Goal: Task Accomplishment & Management: Use online tool/utility

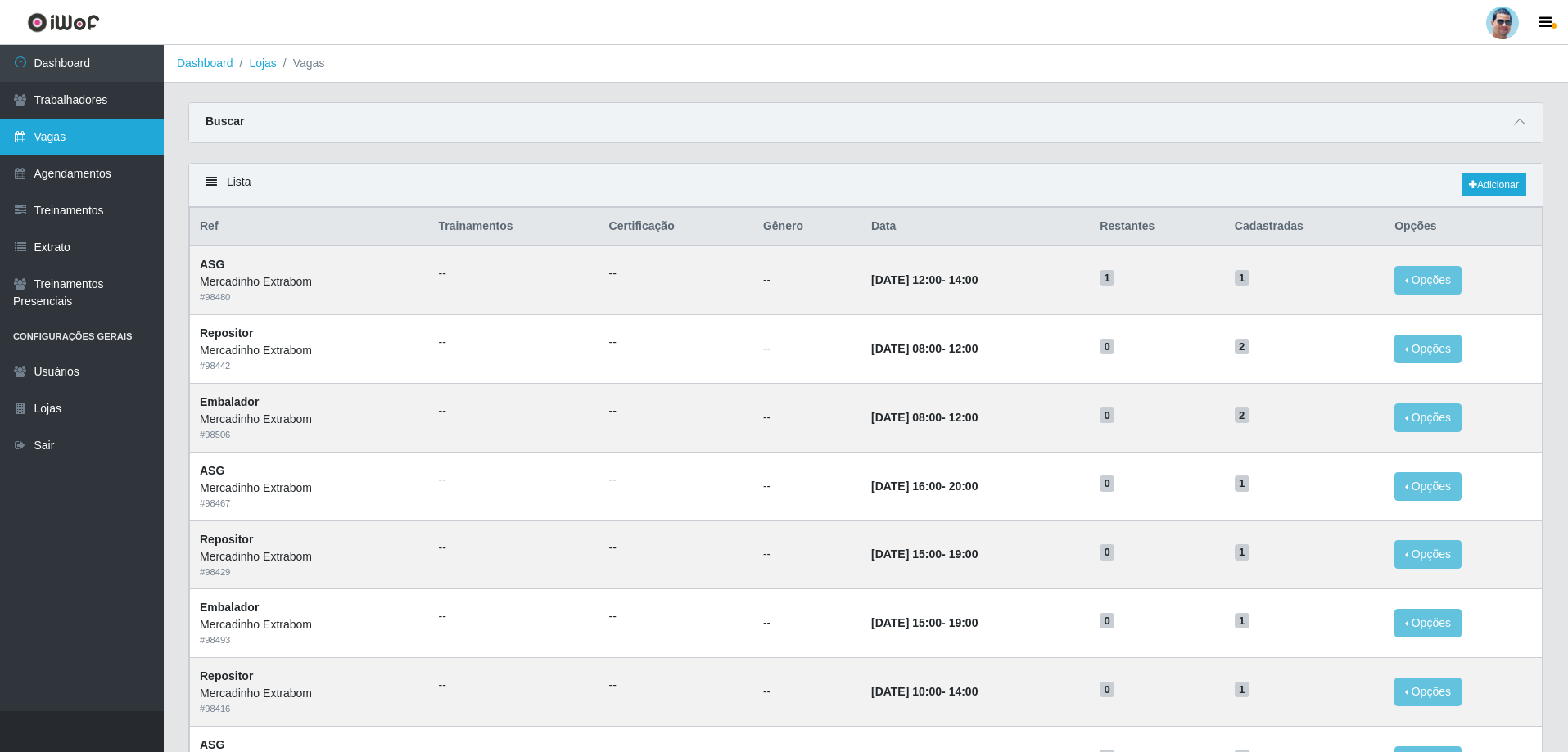
click at [94, 139] on link "Vagas" at bounding box center [82, 137] width 164 height 37
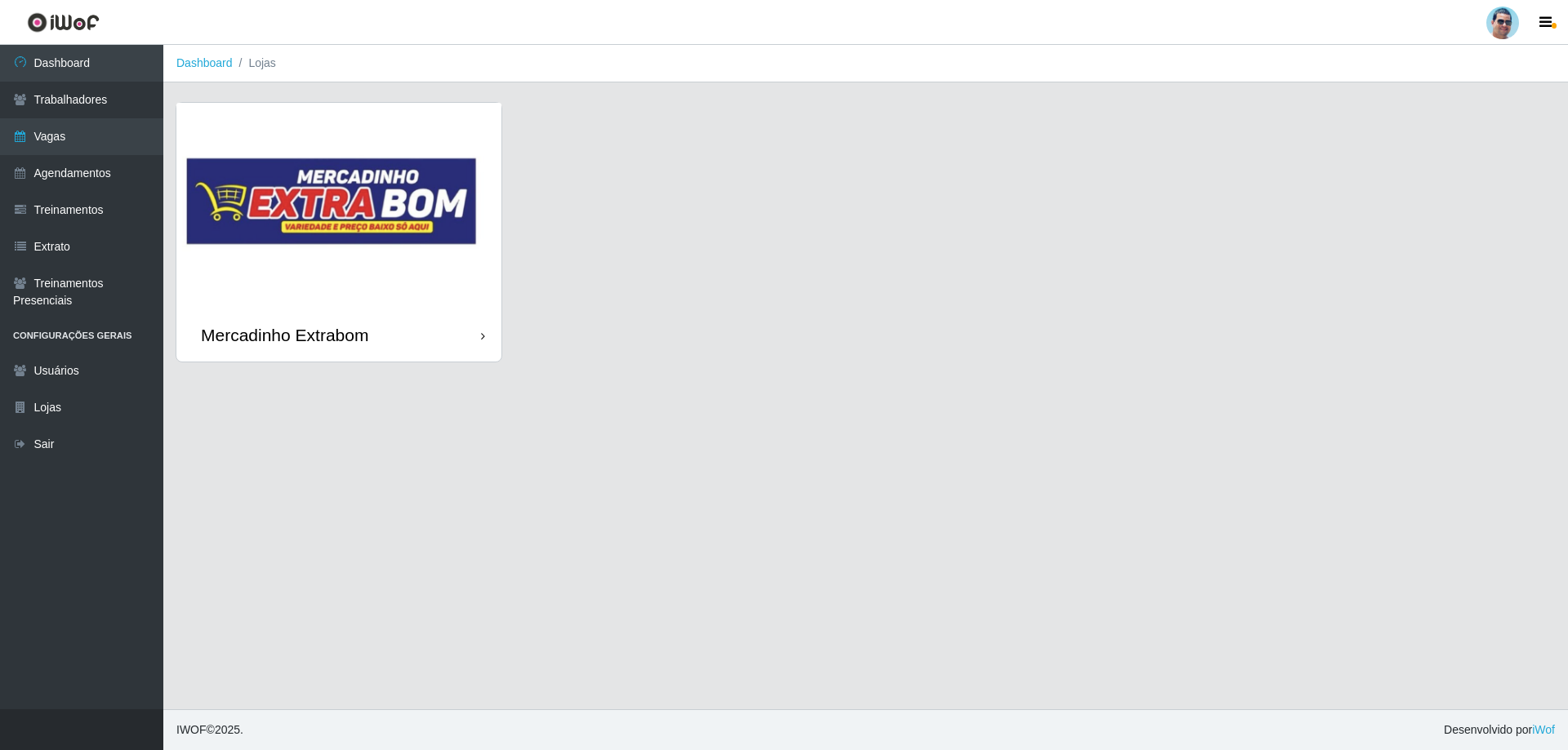
click at [364, 261] on img at bounding box center [339, 205] width 325 height 206
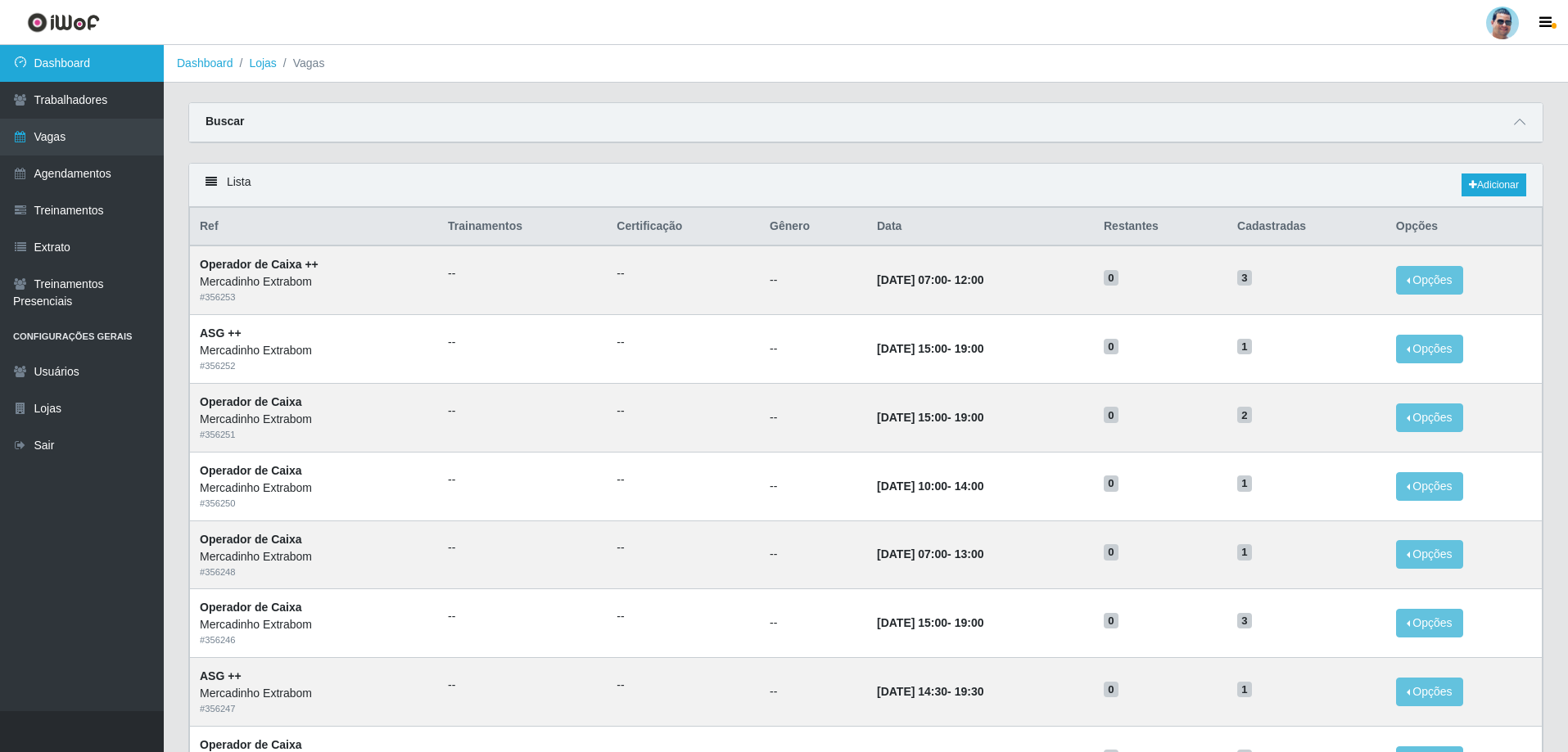
click at [95, 69] on link "Dashboard" at bounding box center [82, 63] width 164 height 37
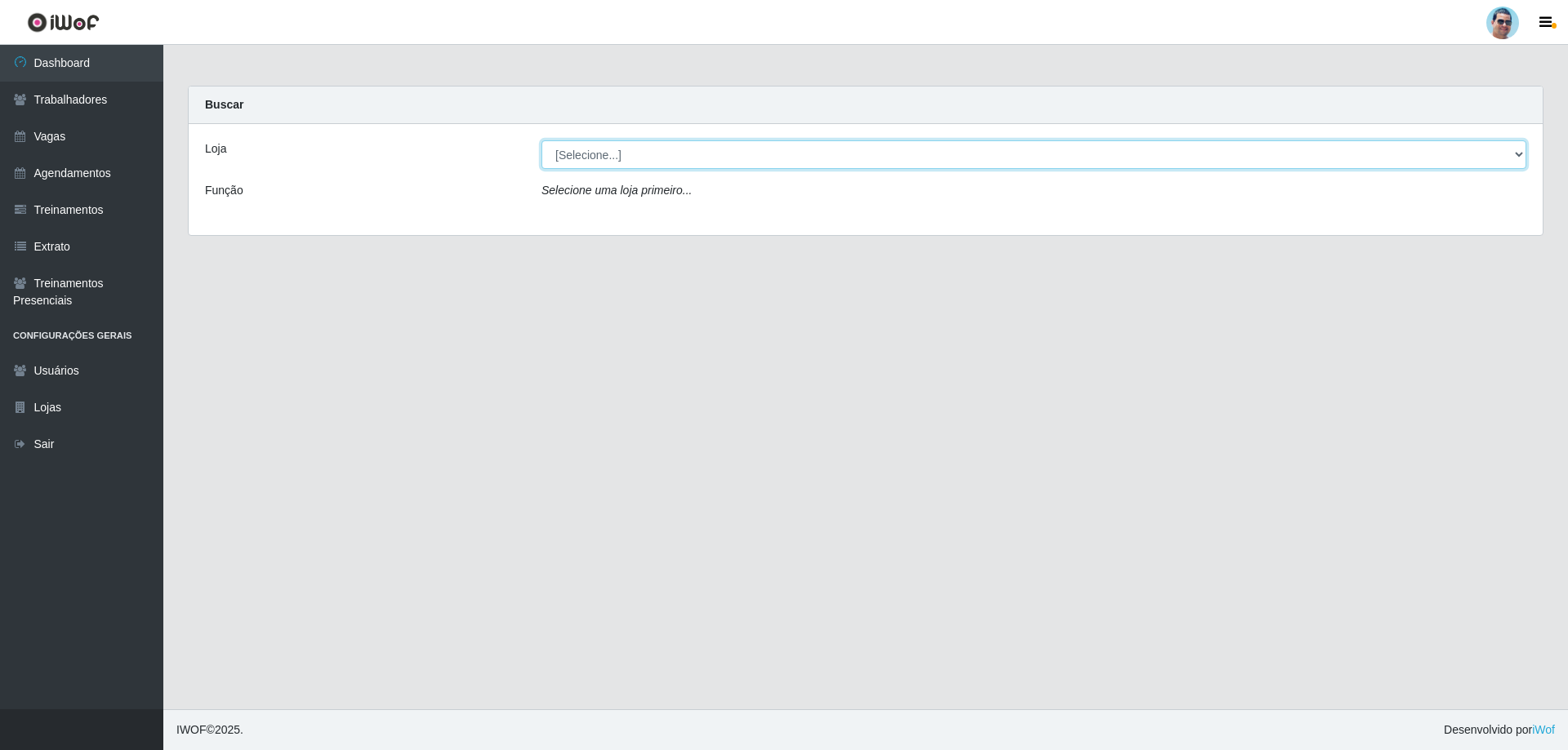
click at [792, 145] on select "[Selecione...] Mercadinho Extrabom" at bounding box center [1034, 155] width 985 height 29
select select "175"
click at [542, 140] on select "[Selecione...] Mercadinho Extrabom" at bounding box center [1034, 155] width 985 height 29
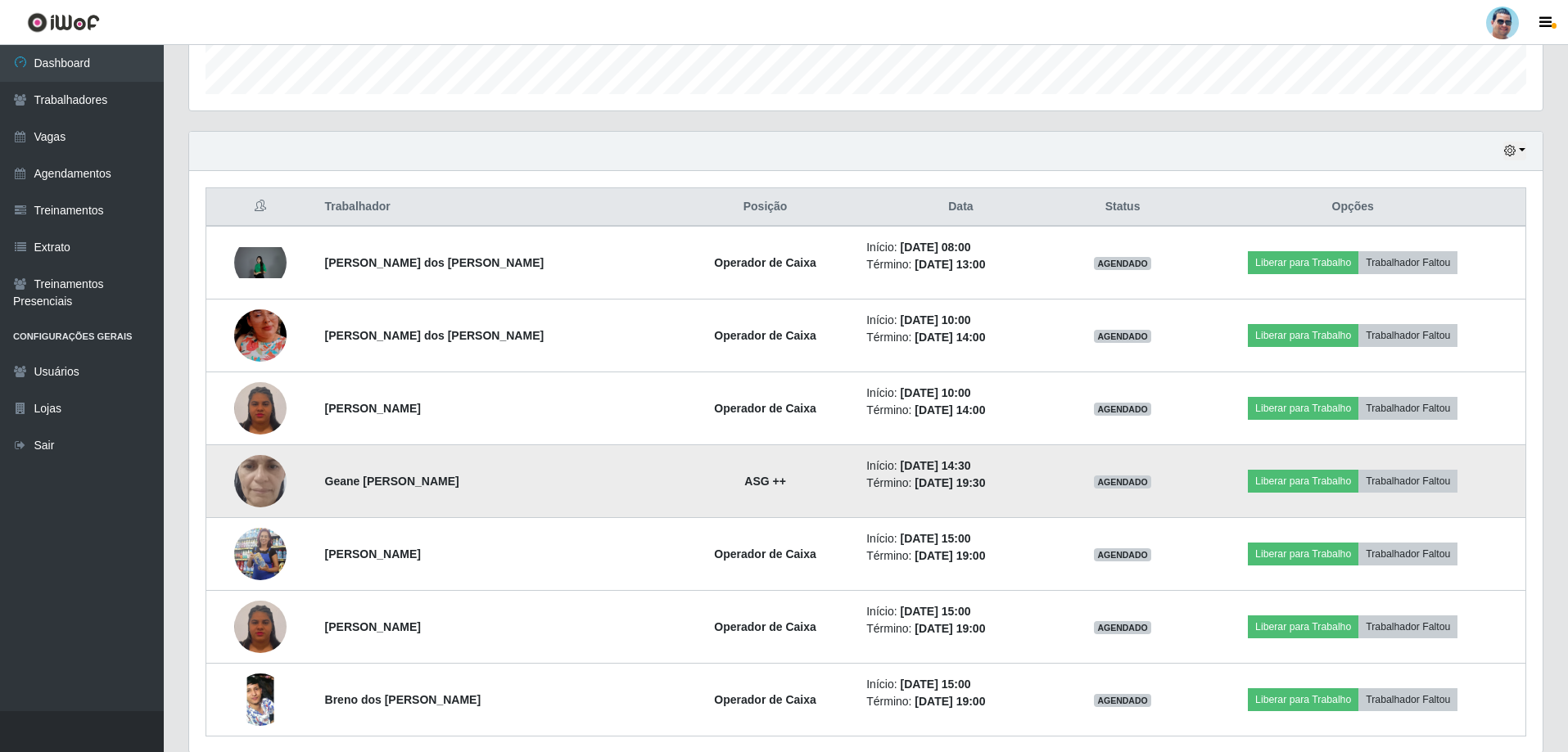
scroll to position [553, 0]
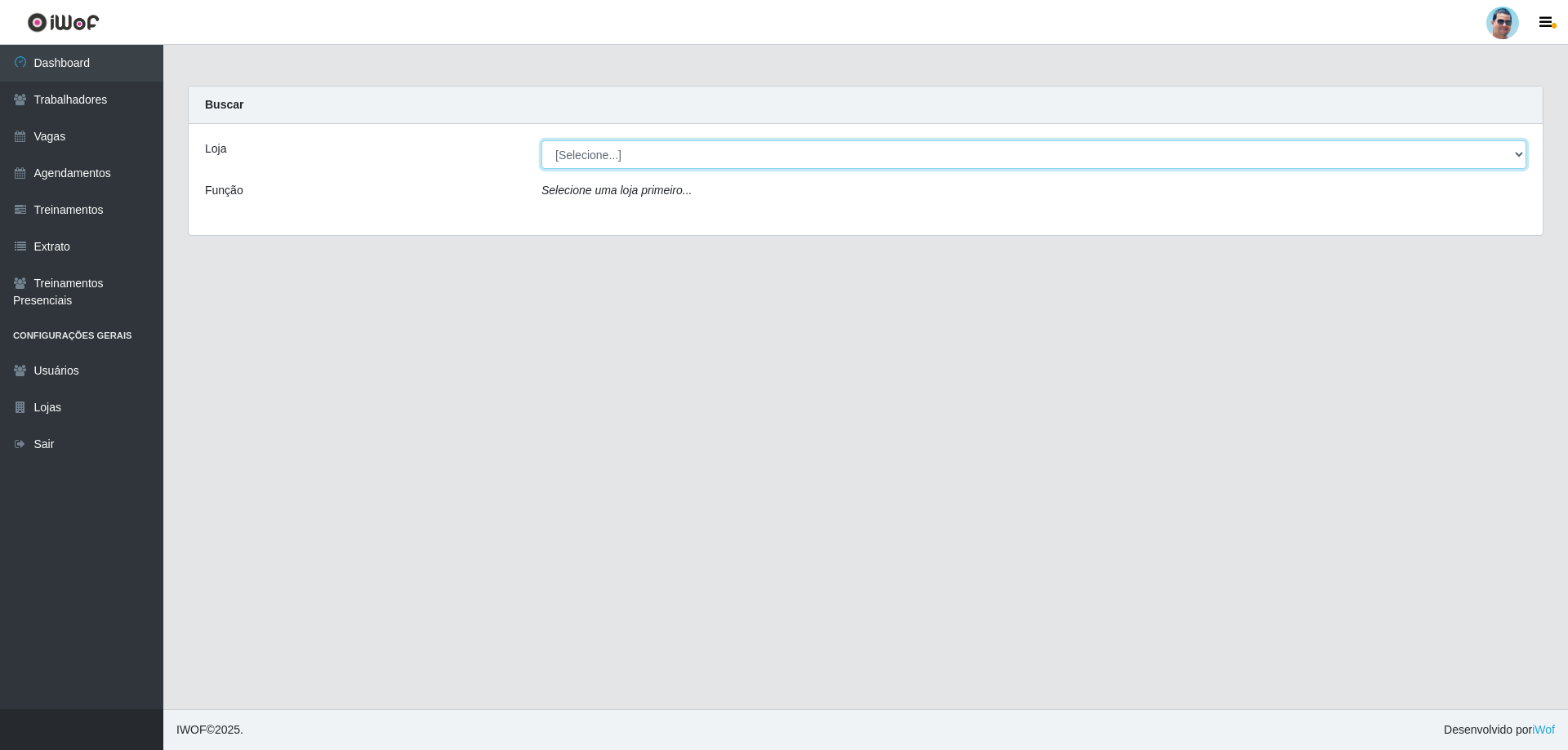
click at [653, 157] on select "[Selecione...] Mercadinho Extrabom" at bounding box center [1034, 155] width 985 height 29
select select "175"
click at [542, 140] on select "[Selecione...] Mercadinho Extrabom" at bounding box center [1034, 155] width 985 height 29
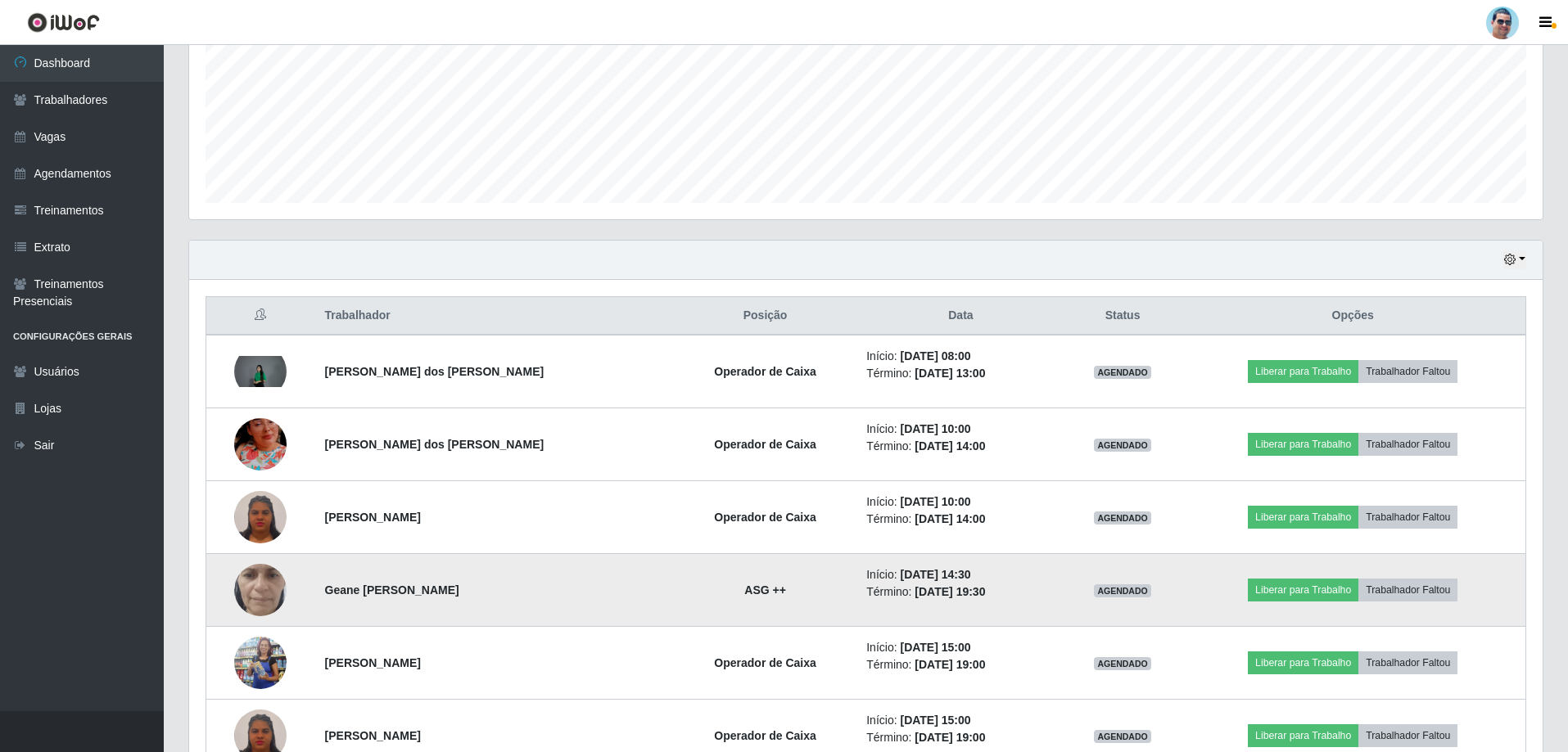
scroll to position [409, 0]
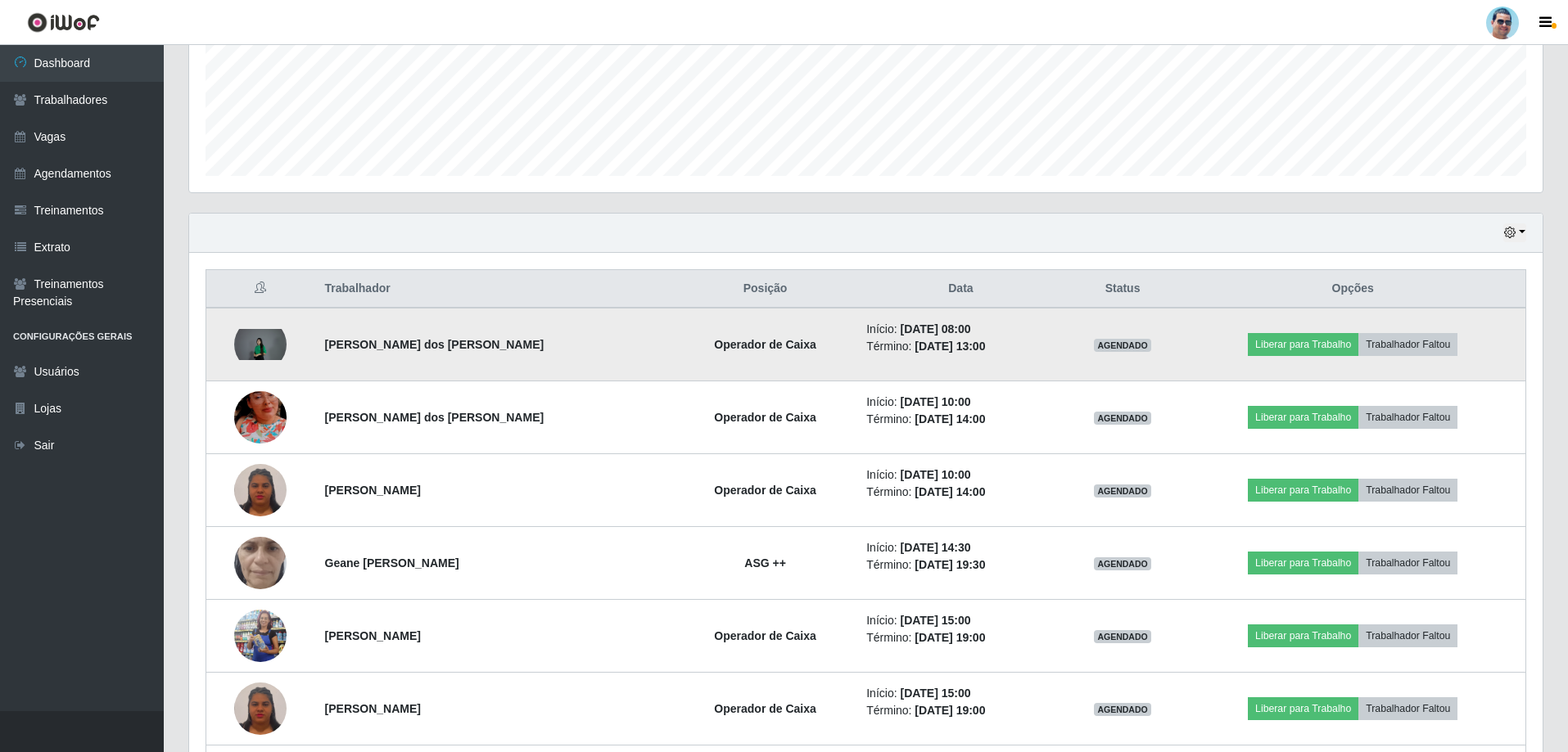
click at [266, 339] on img at bounding box center [261, 344] width 52 height 31
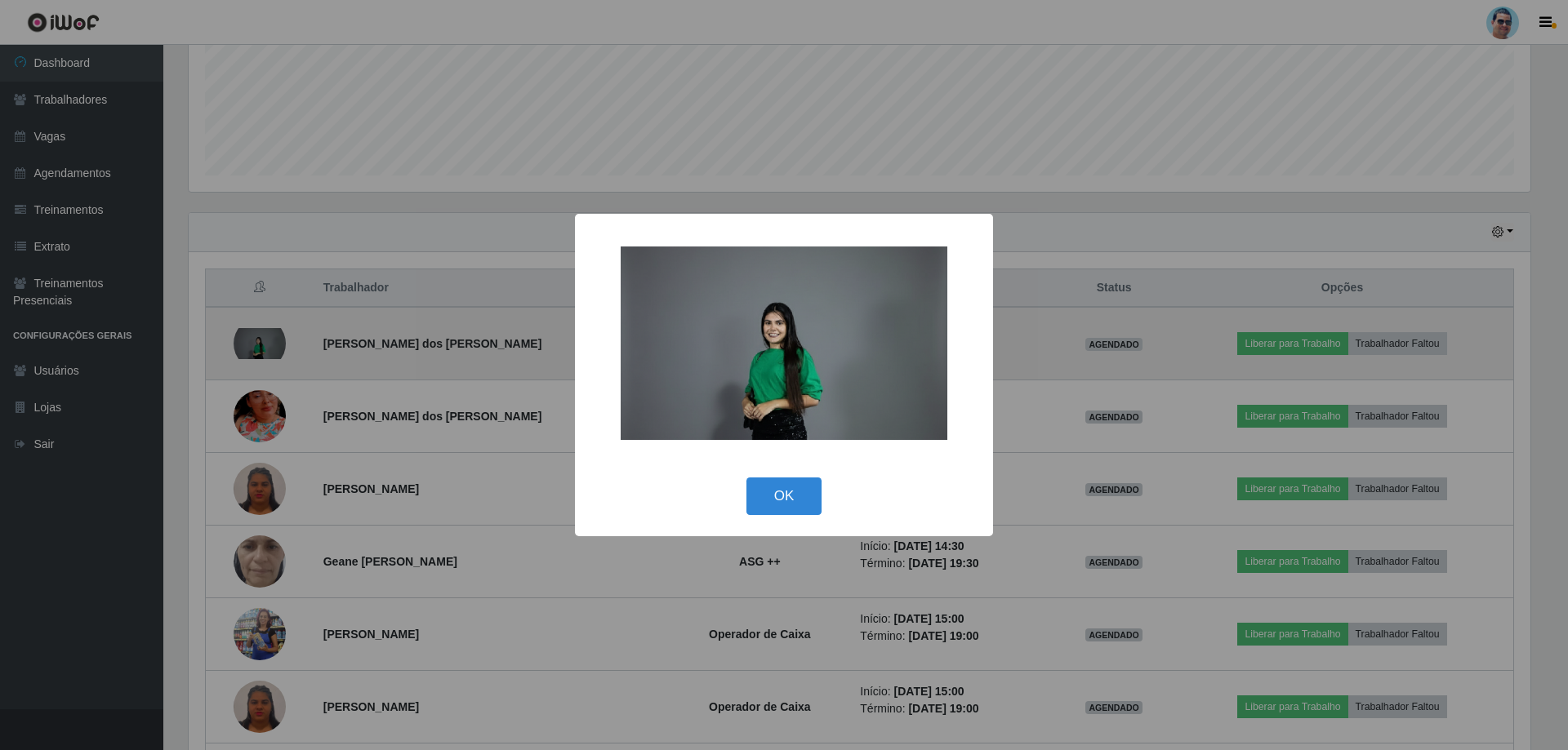
click at [265, 338] on div "× OK Cancel" at bounding box center [784, 375] width 1568 height 750
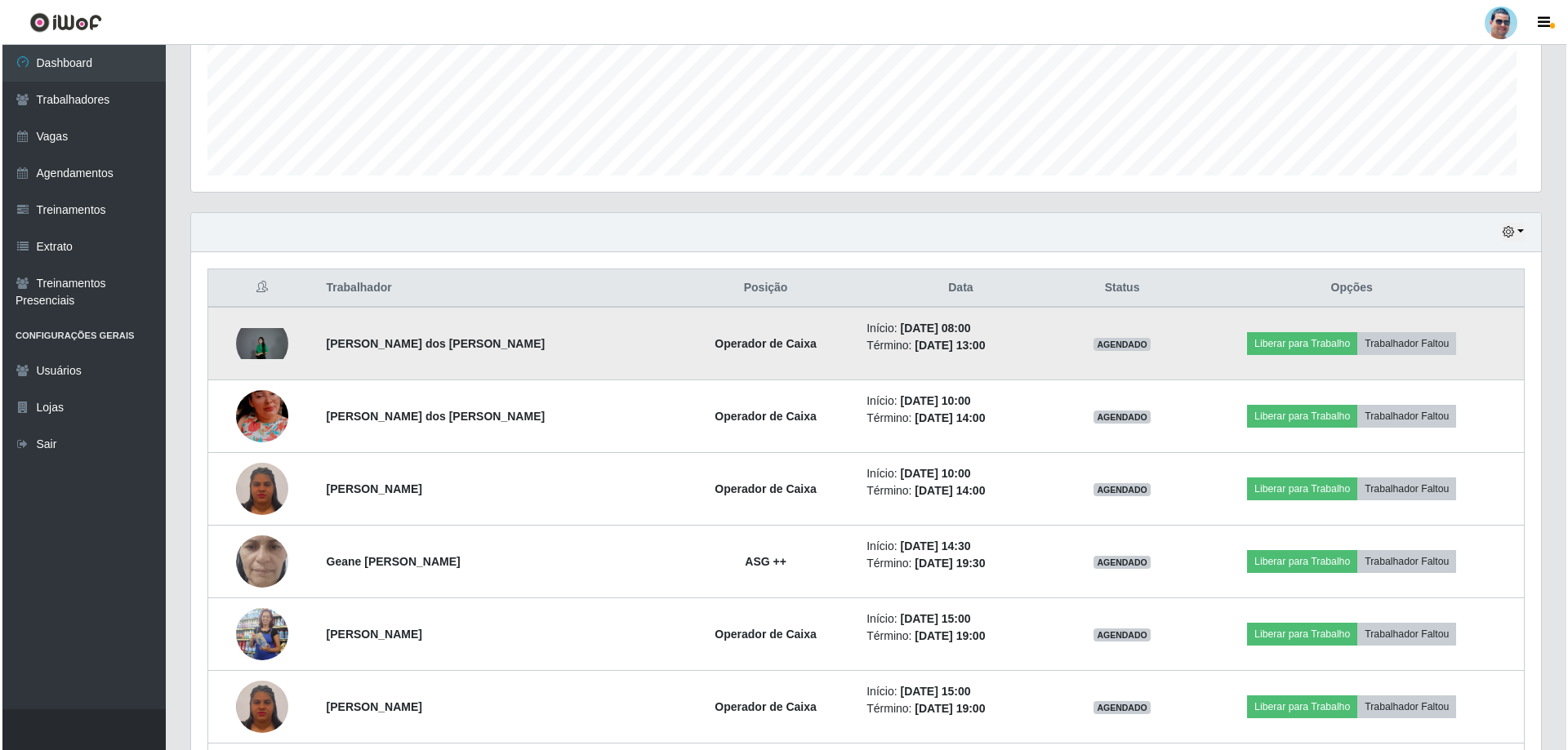
scroll to position [339, 1349]
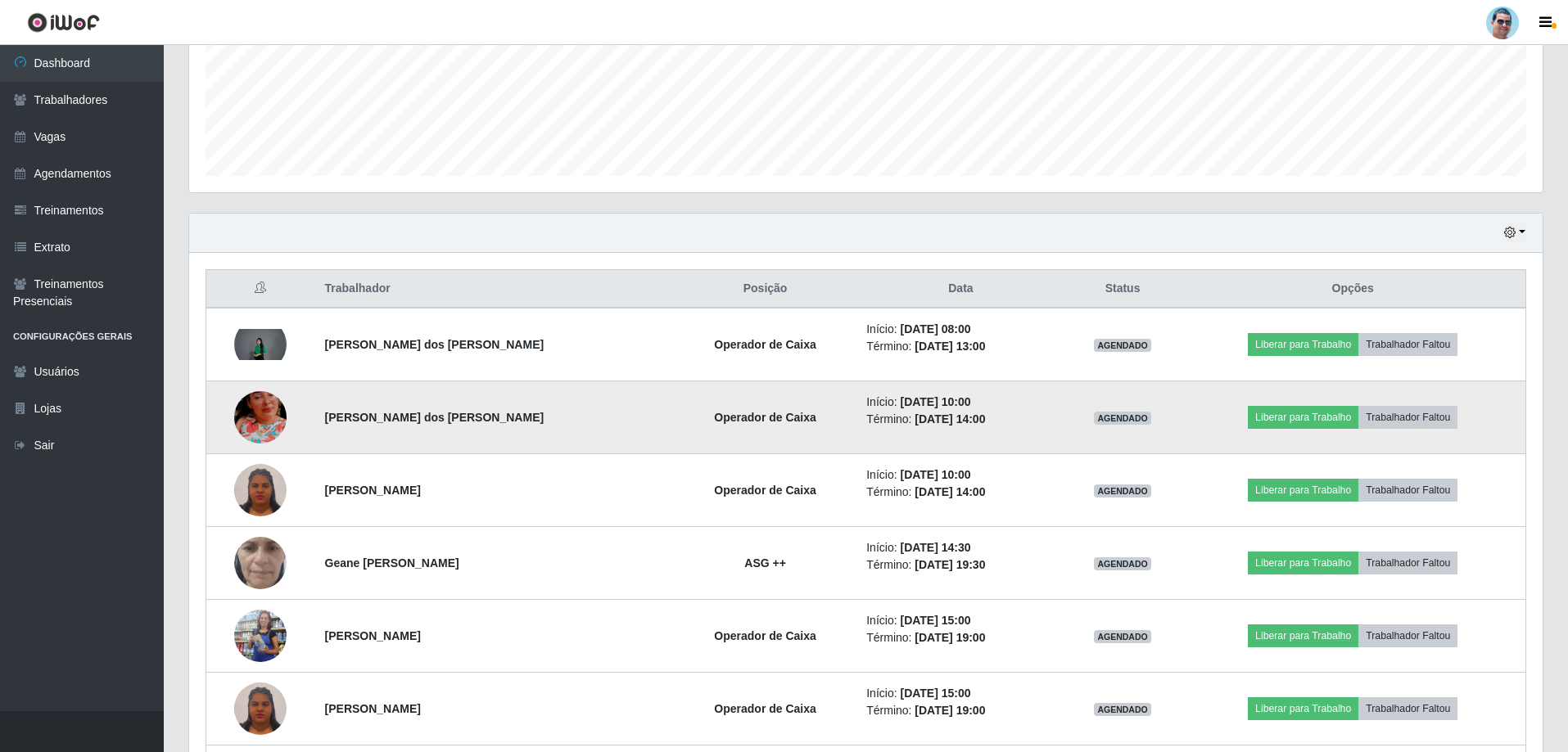
click at [277, 406] on img at bounding box center [261, 417] width 52 height 94
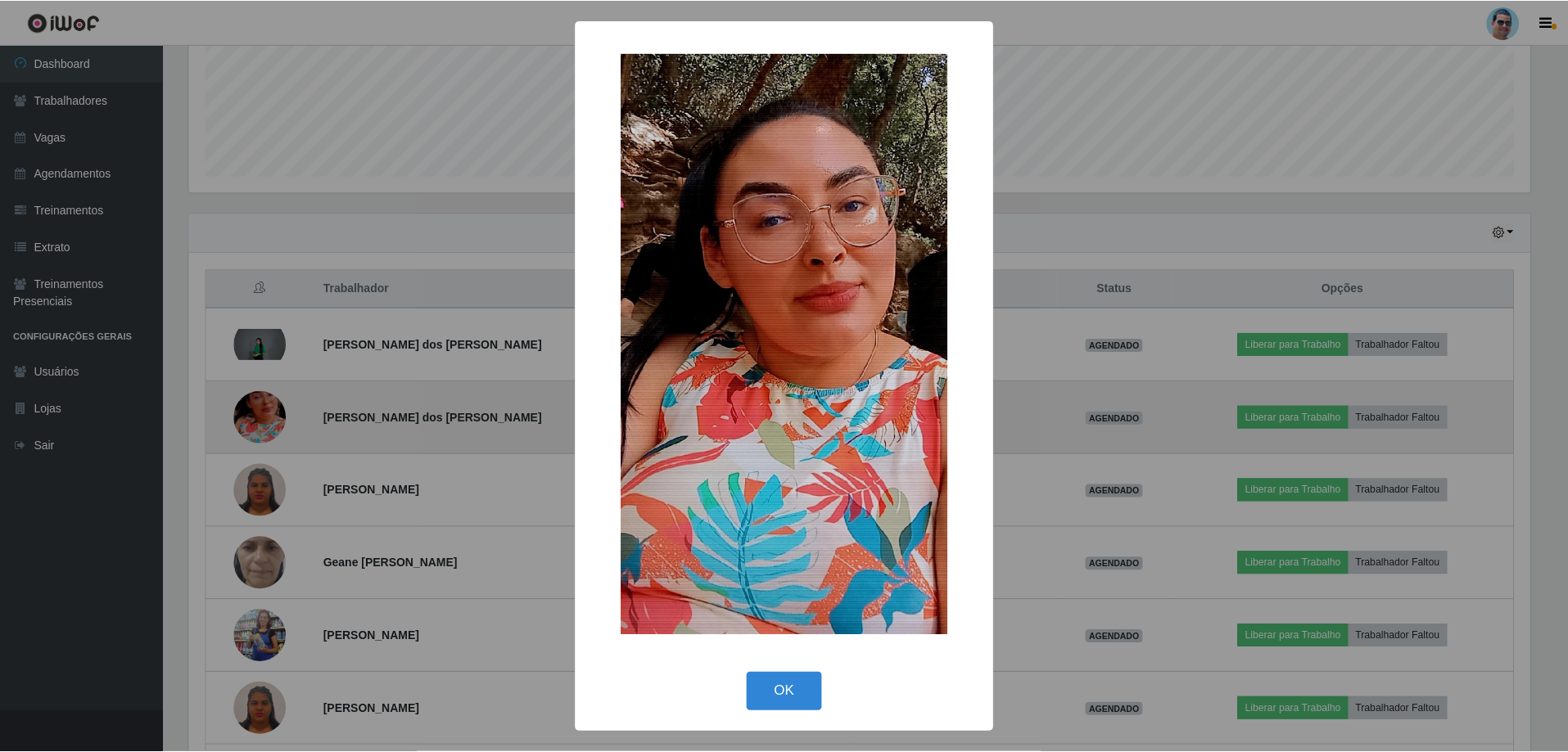
scroll to position [340, 1345]
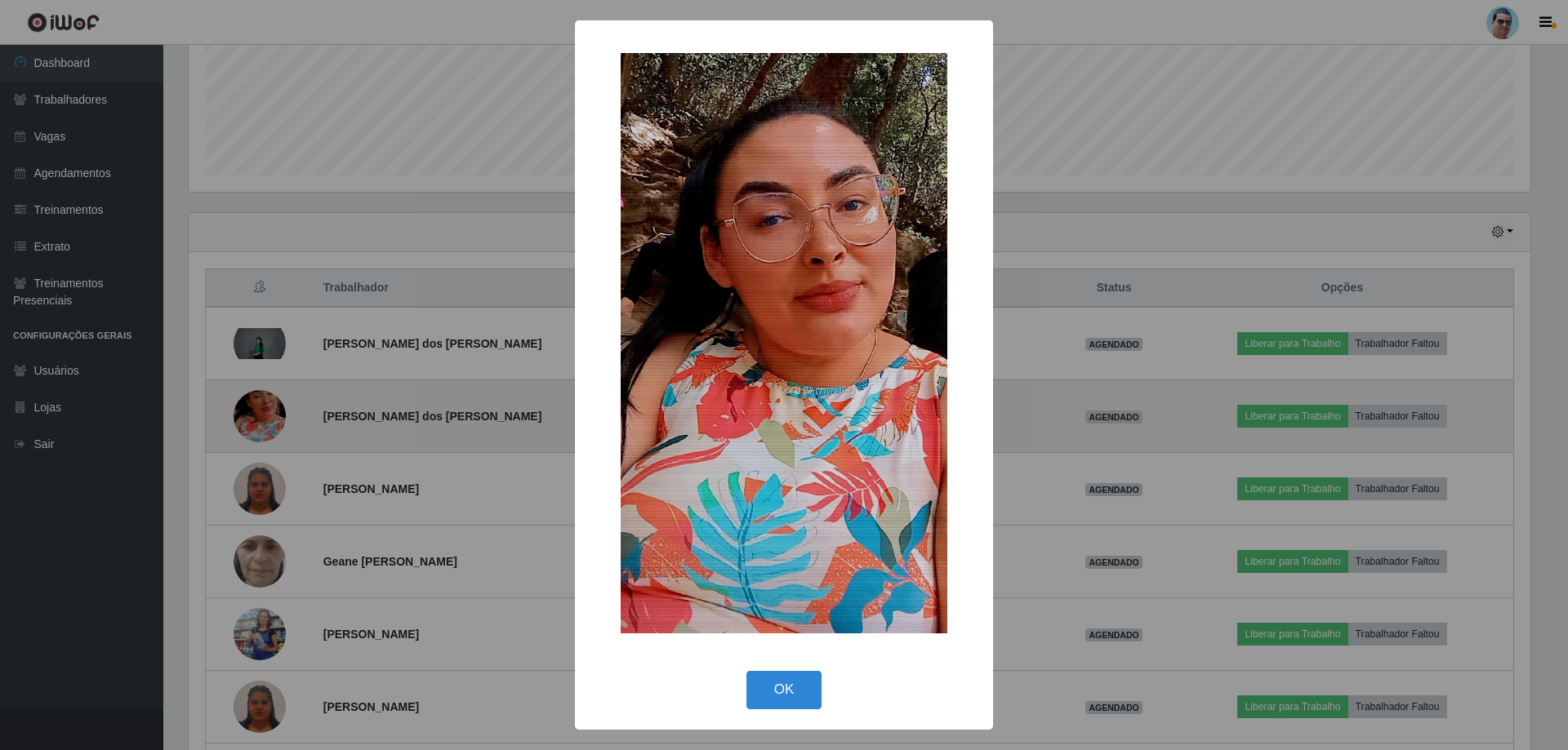
click at [277, 405] on div "× OK Cancel" at bounding box center [784, 375] width 1568 height 750
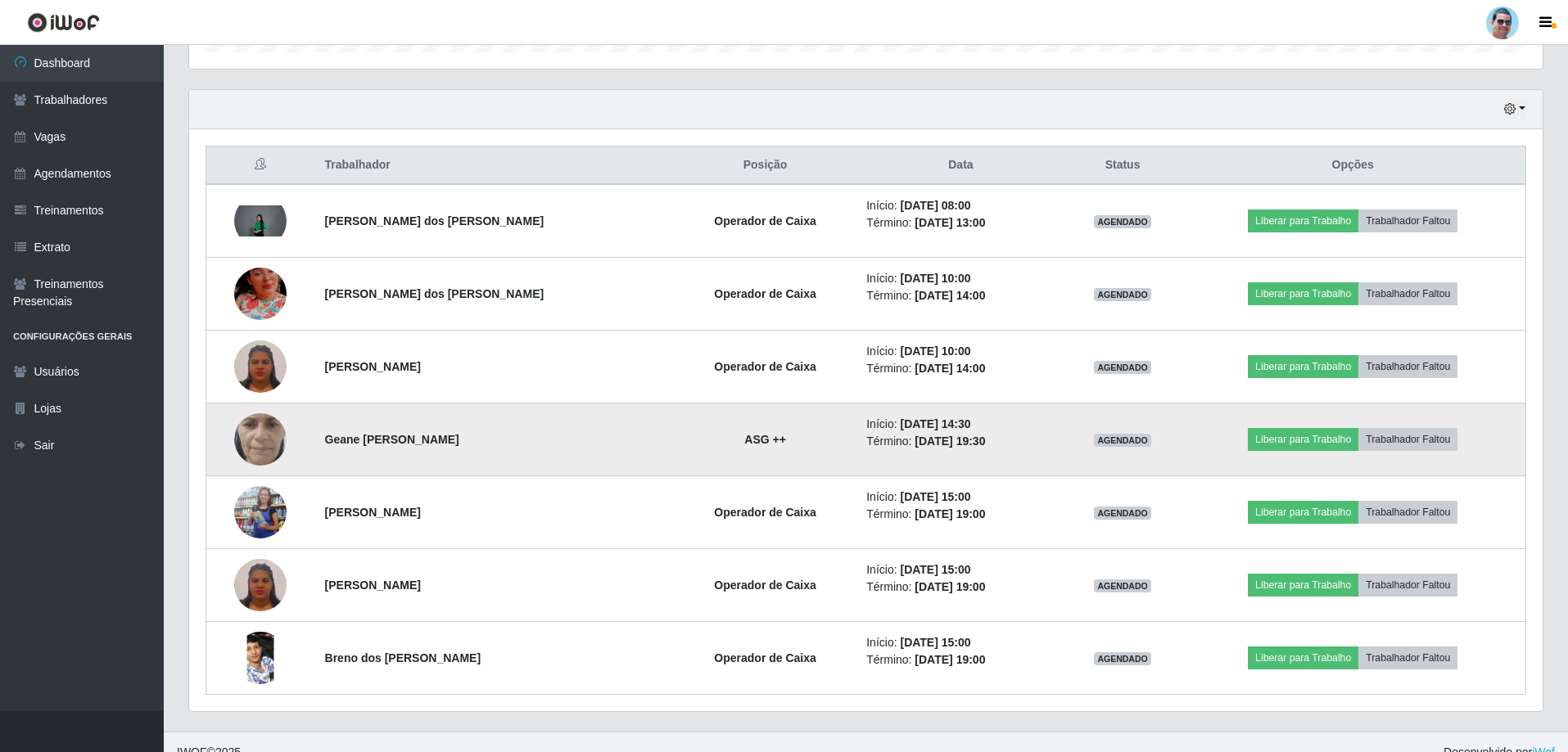
scroll to position [553, 0]
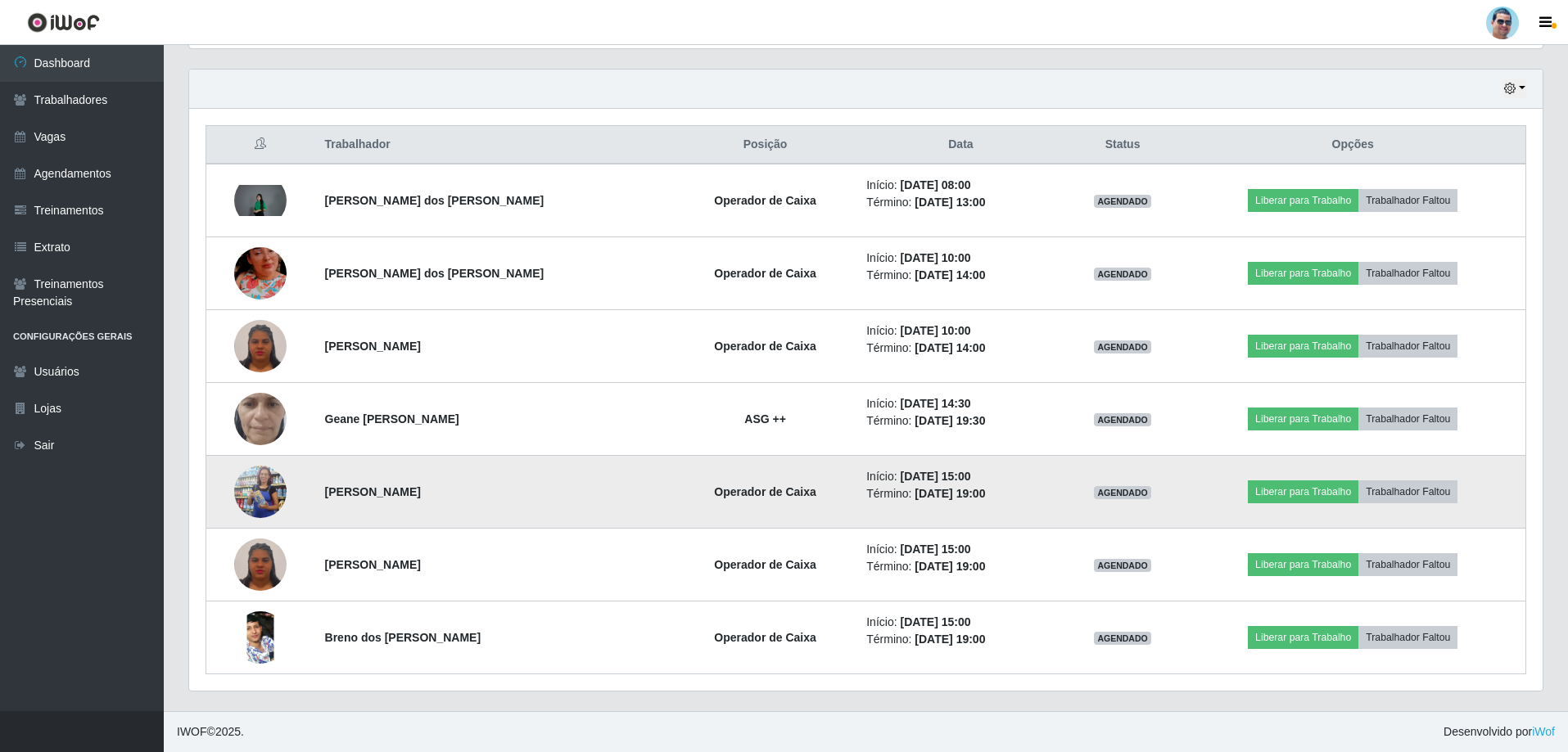
click at [265, 489] on img at bounding box center [261, 491] width 52 height 120
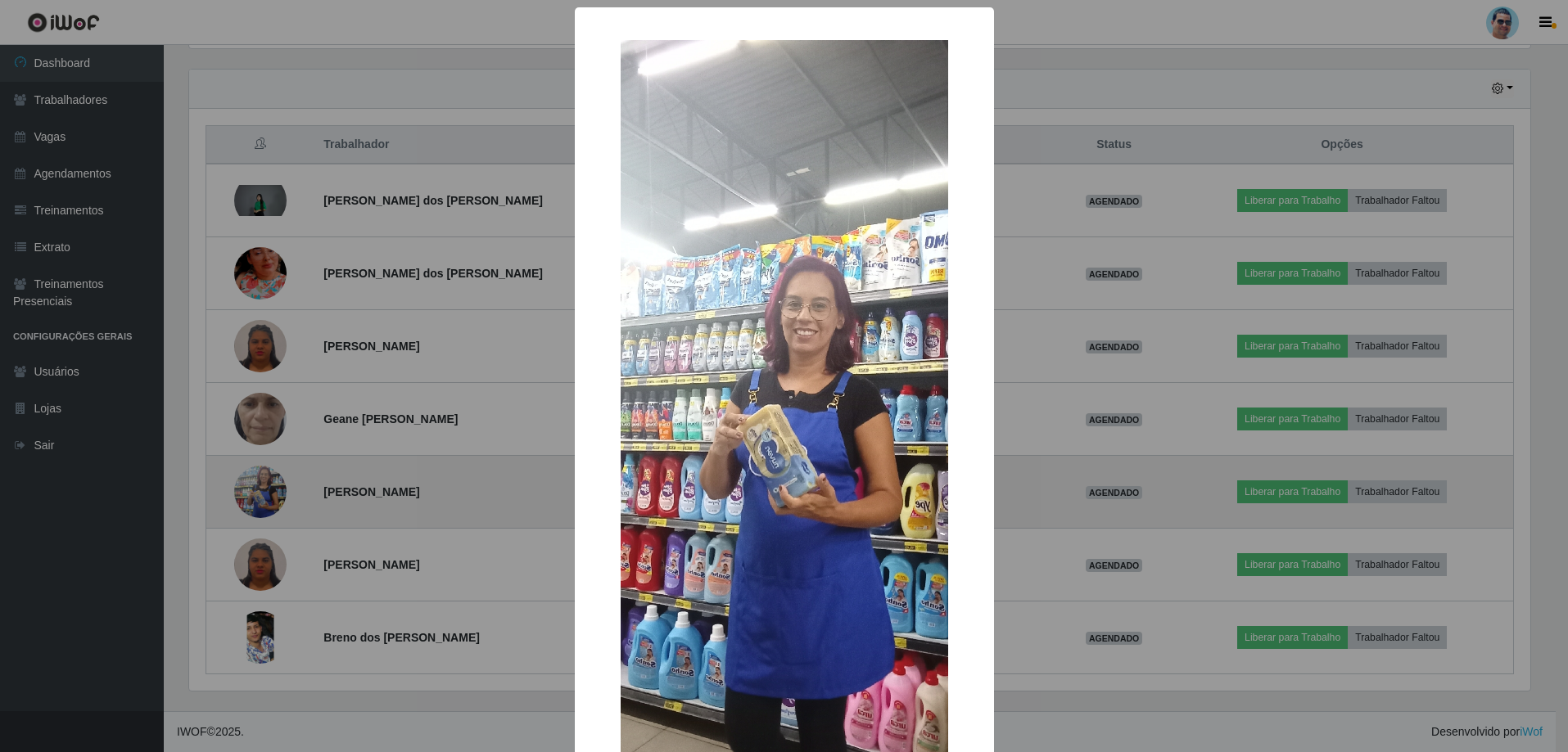
scroll to position [340, 1345]
click at [265, 489] on div "× OK Cancel" at bounding box center [786, 376] width 1572 height 752
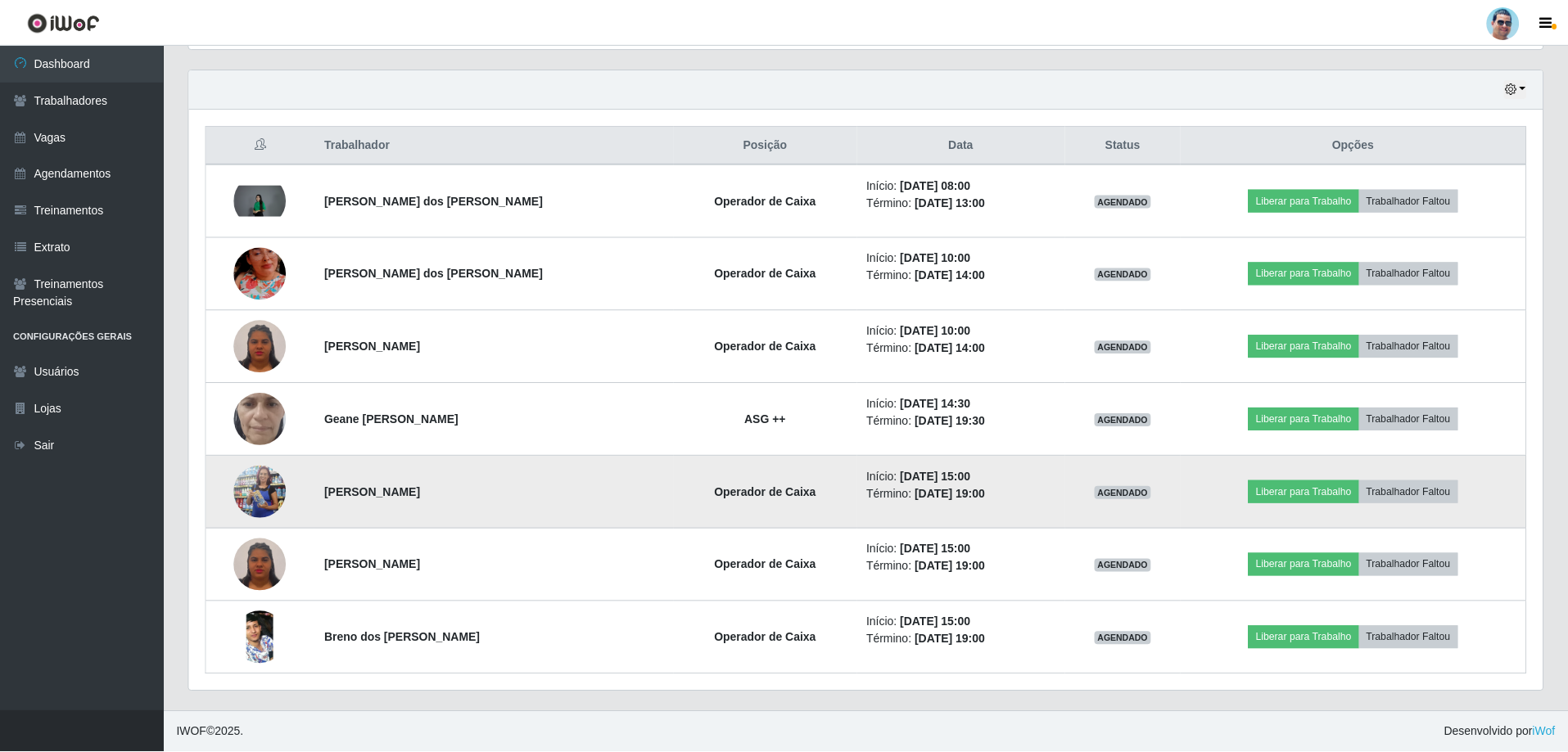
scroll to position [340, 1353]
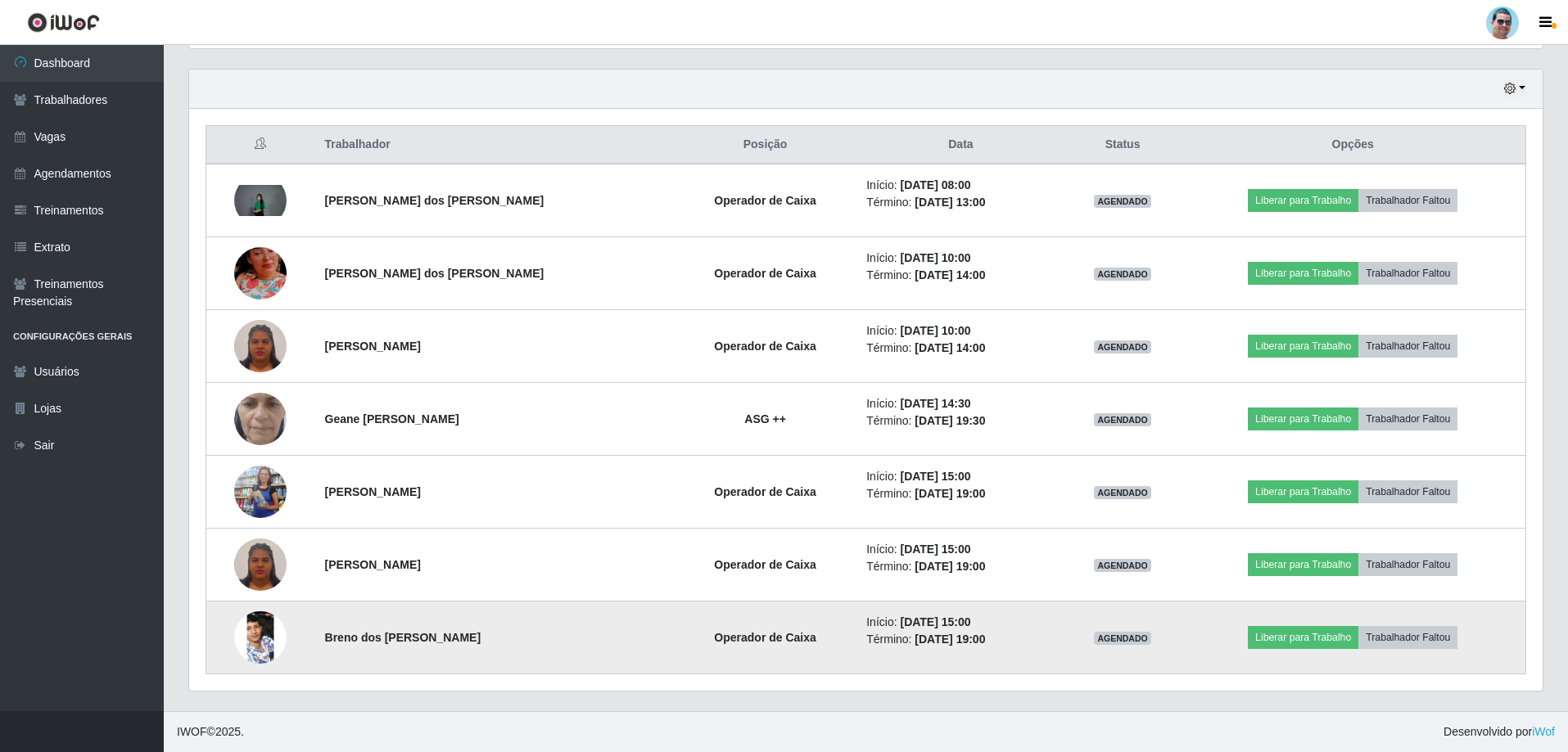
click at [257, 644] on img at bounding box center [261, 637] width 52 height 116
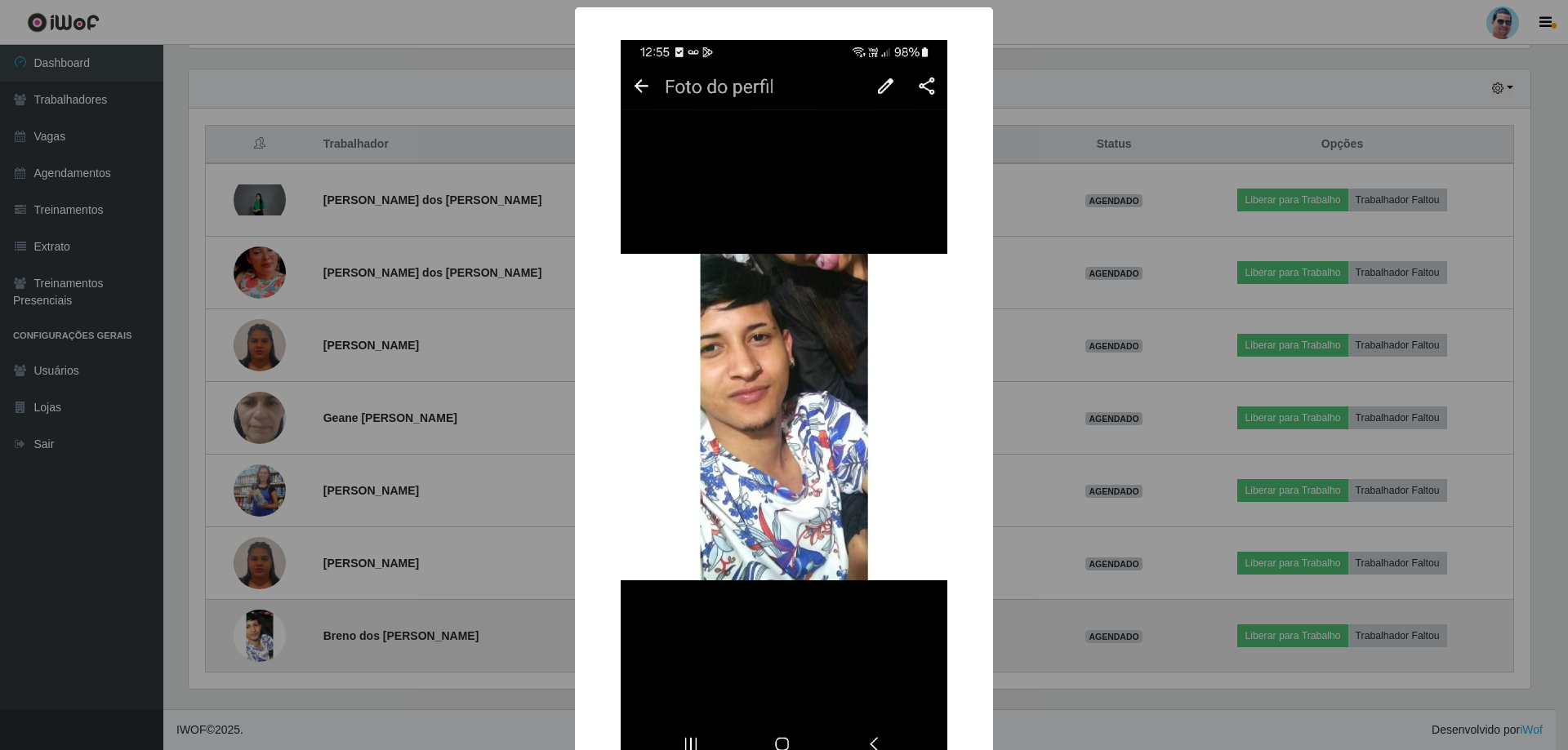
click at [257, 642] on div "× OK Cancel" at bounding box center [784, 375] width 1568 height 750
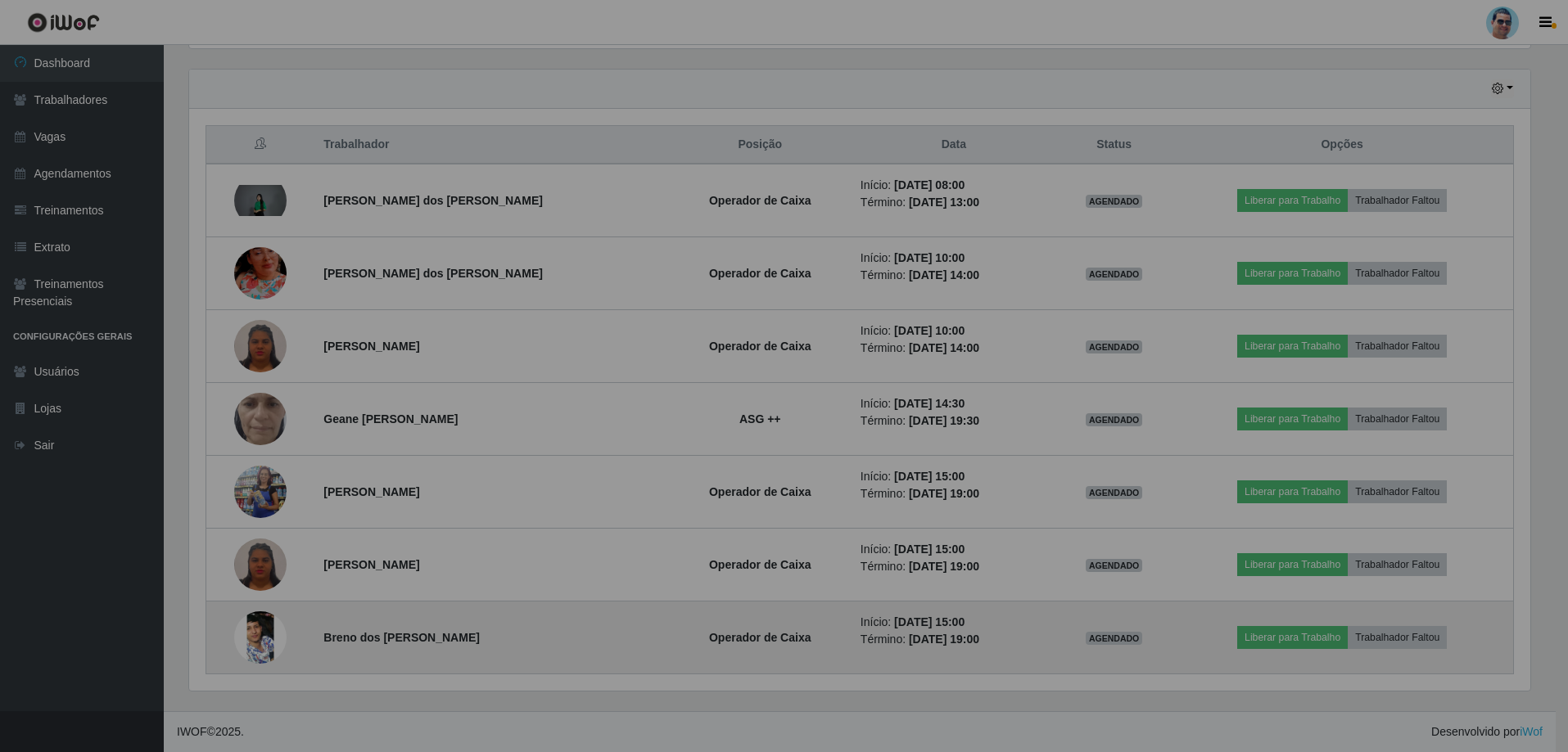
scroll to position [340, 1353]
